Goal: Obtain resource: Download file/media

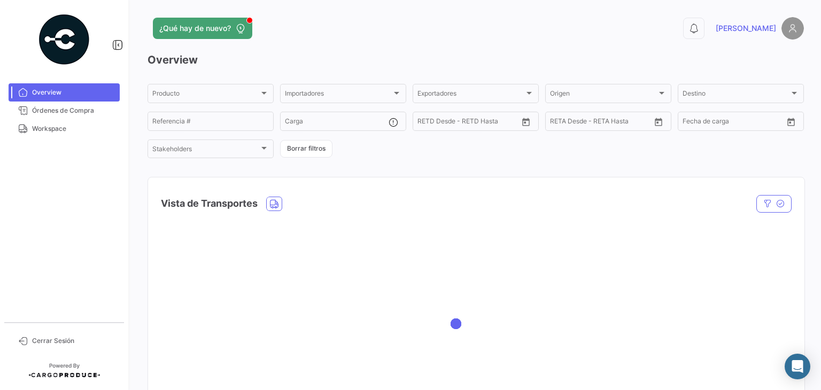
click at [398, 240] on div at bounding box center [476, 324] width 657 height 214
click at [71, 123] on link "Workspace" at bounding box center [64, 129] width 111 height 18
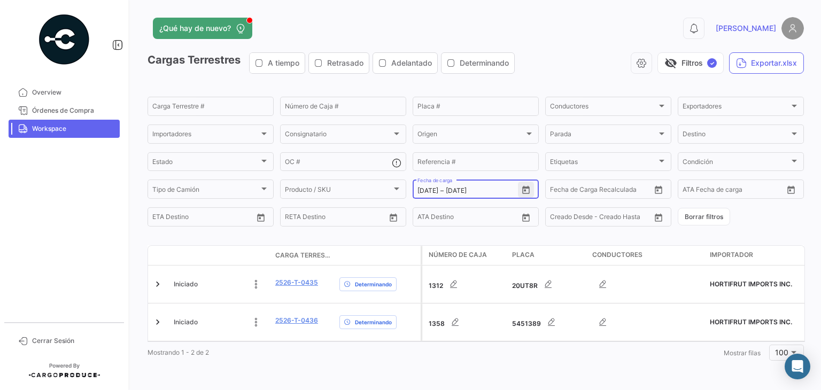
click at [525, 191] on icon "Open calendar" at bounding box center [526, 191] width 10 height 10
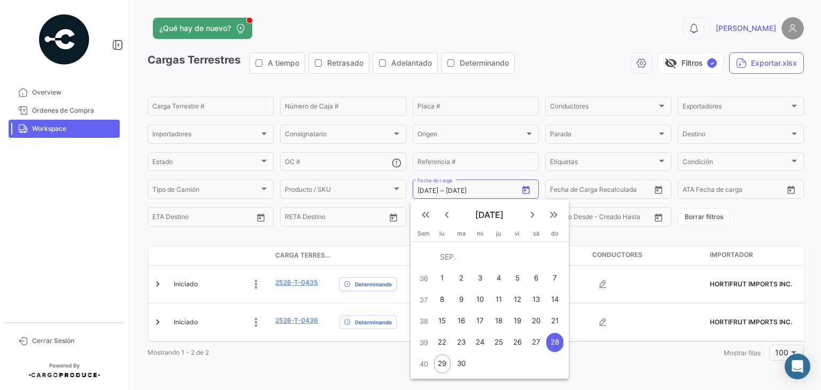
click at [539, 343] on div "27" at bounding box center [536, 342] width 17 height 19
type input "[DATE]"
click at [539, 343] on div "27" at bounding box center [536, 342] width 17 height 19
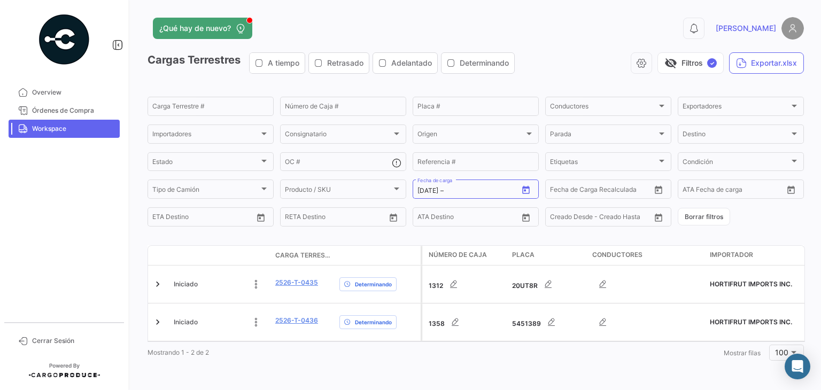
type input "[DATE]"
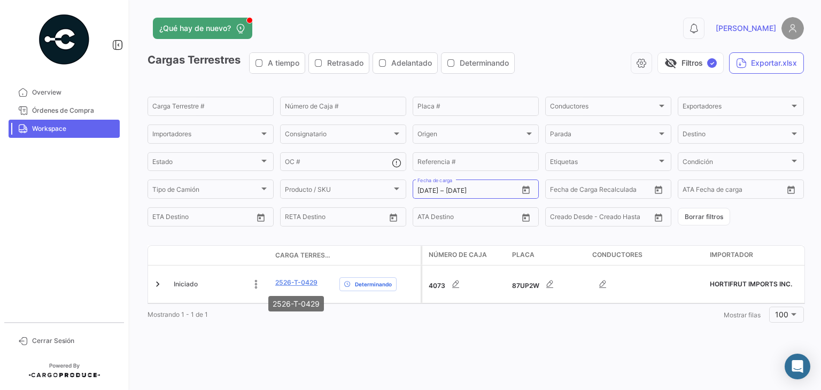
click at [288, 289] on mat-tooltip-component "2526-T-0429" at bounding box center [296, 304] width 71 height 30
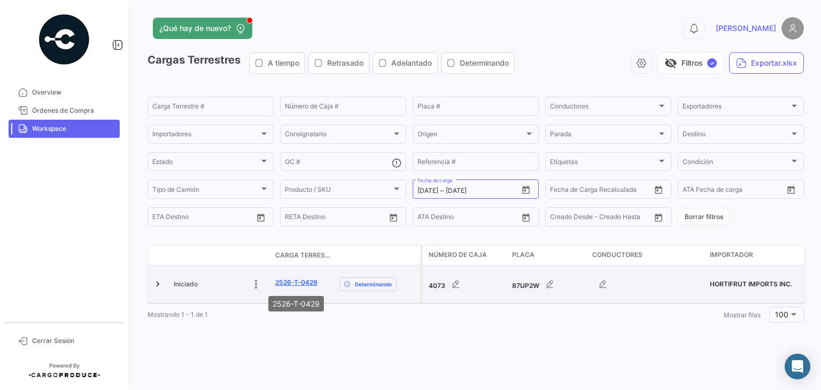
click at [295, 283] on link "2526-T-0429" at bounding box center [296, 283] width 42 height 10
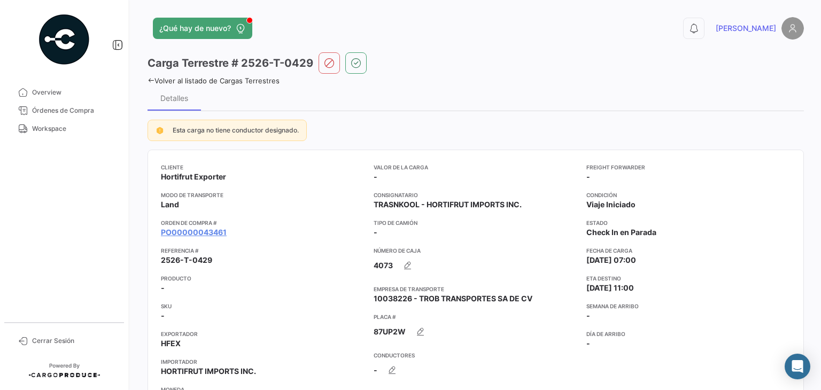
scroll to position [49, 0]
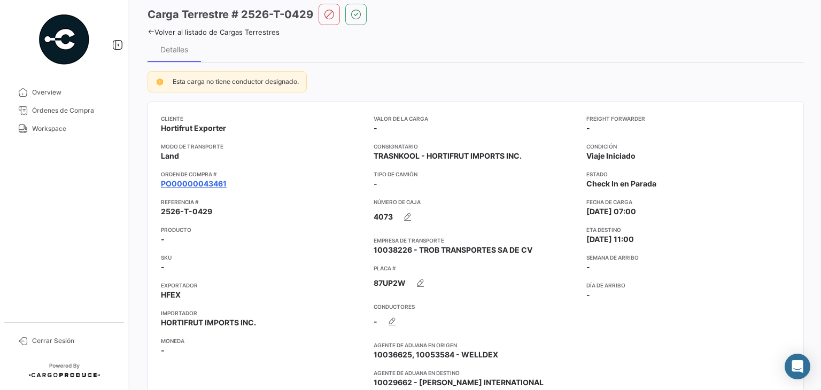
click at [220, 180] on link "PO00000043461" at bounding box center [194, 184] width 66 height 11
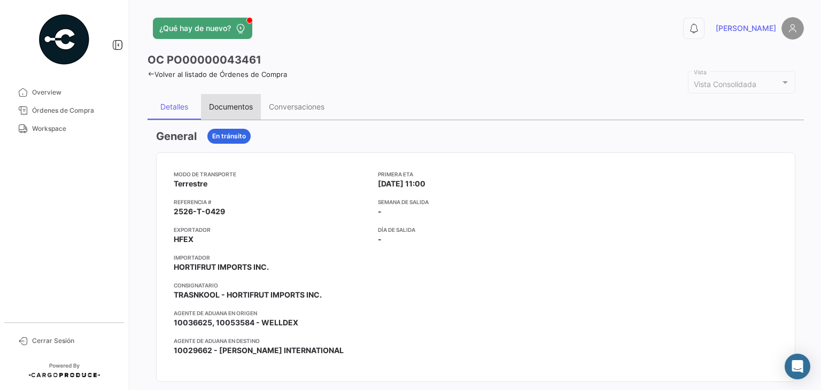
click at [228, 105] on div "Documentos" at bounding box center [231, 106] width 44 height 9
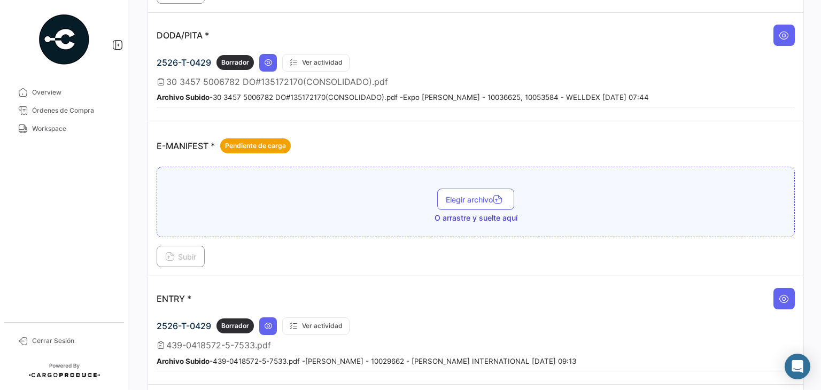
scroll to position [699, 0]
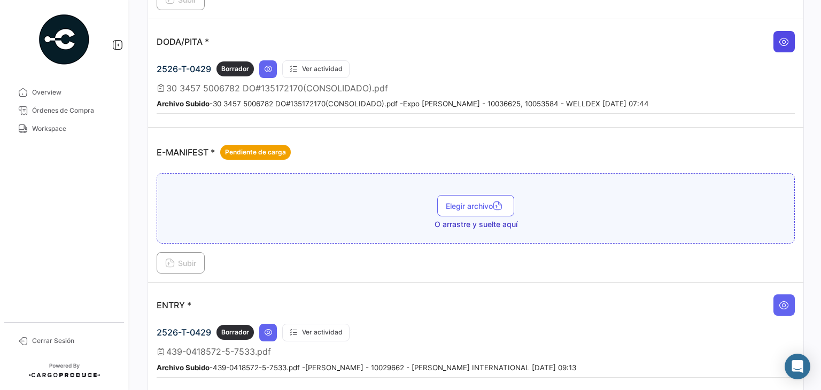
click at [776, 44] on button at bounding box center [784, 41] width 21 height 21
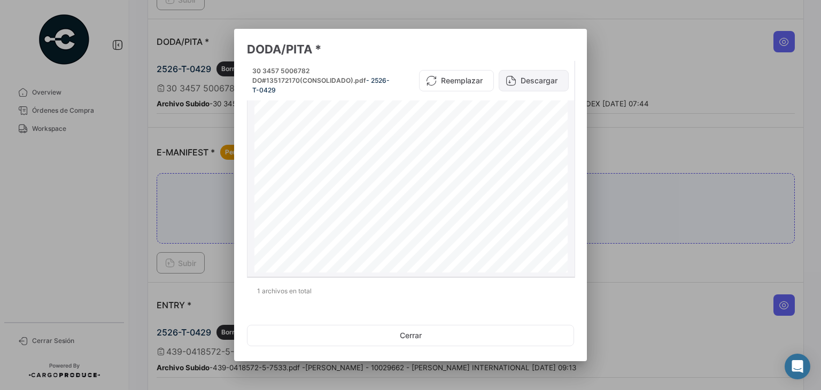
click at [524, 78] on button "Descargar" at bounding box center [534, 80] width 70 height 21
click at [677, 86] on div at bounding box center [410, 195] width 821 height 390
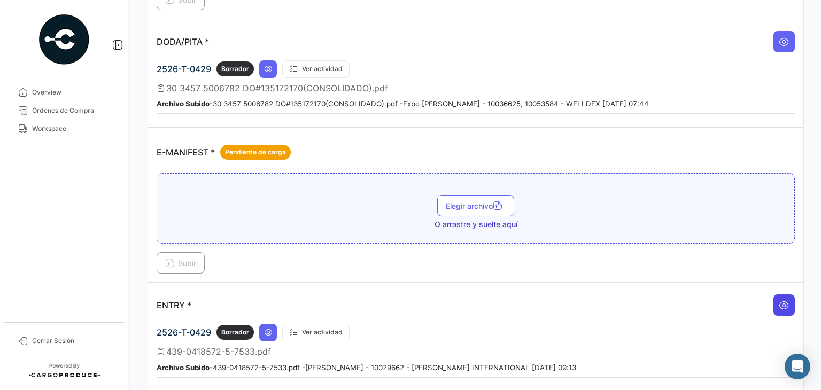
click at [774, 300] on button at bounding box center [784, 305] width 21 height 21
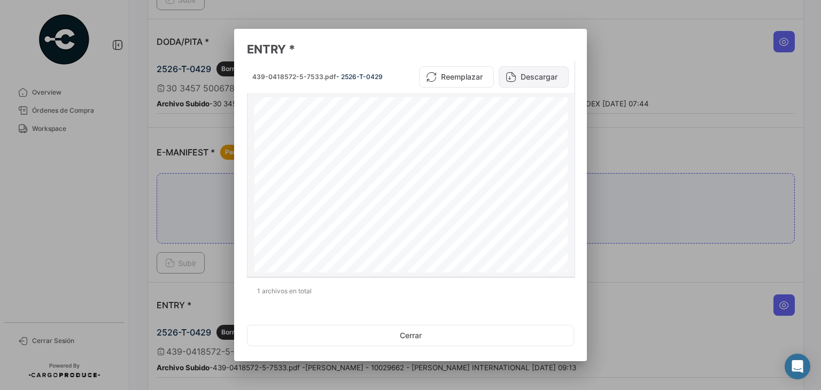
click at [535, 78] on button "Descargar" at bounding box center [534, 76] width 70 height 21
click at [651, 138] on div at bounding box center [410, 195] width 821 height 390
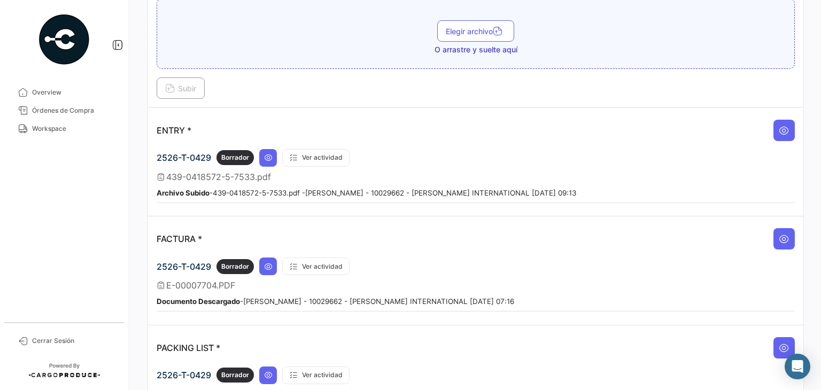
scroll to position [875, 0]
click at [779, 233] on icon at bounding box center [784, 238] width 11 height 11
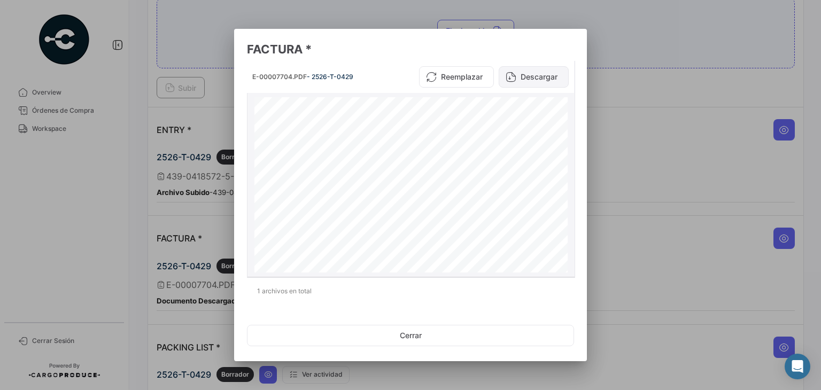
click at [537, 77] on button "Descargar" at bounding box center [534, 76] width 70 height 21
click at [616, 94] on div at bounding box center [410, 195] width 821 height 390
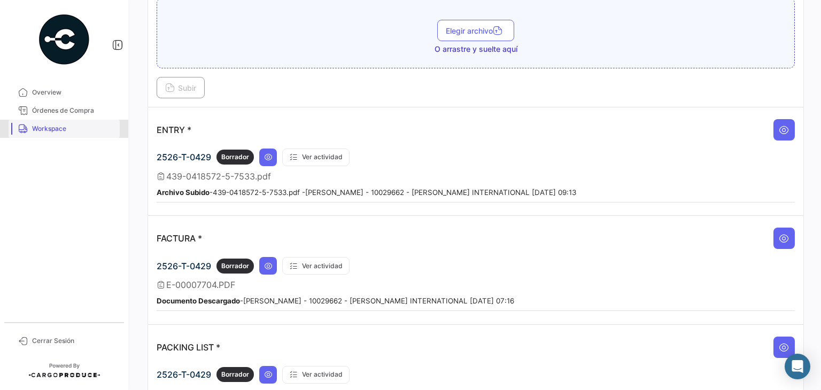
click at [65, 125] on span "Workspace" at bounding box center [73, 129] width 83 height 10
